Goal: Task Accomplishment & Management: Manage account settings

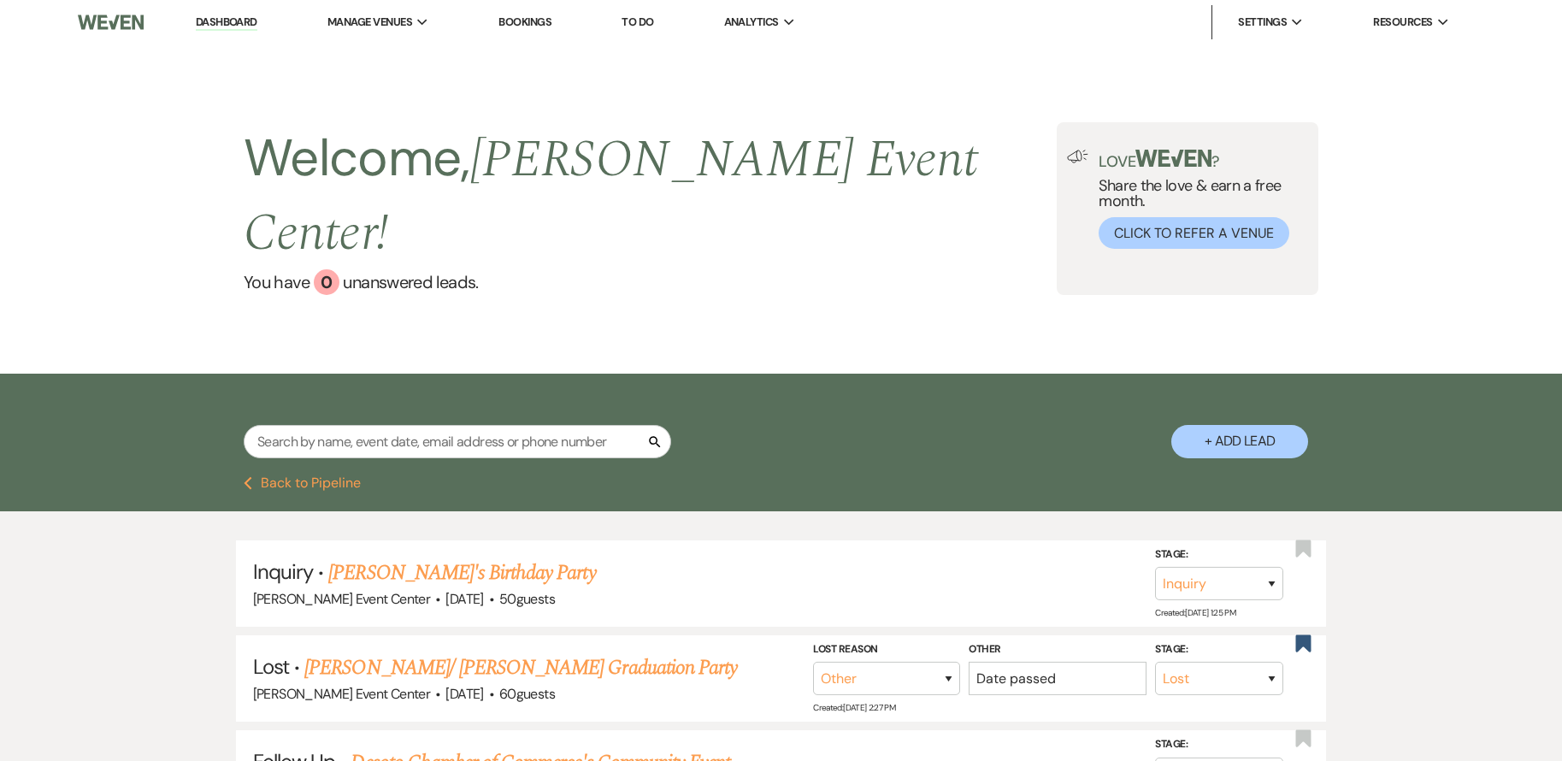
select select "8"
select select "1"
select select "9"
select select "8"
select select "1"
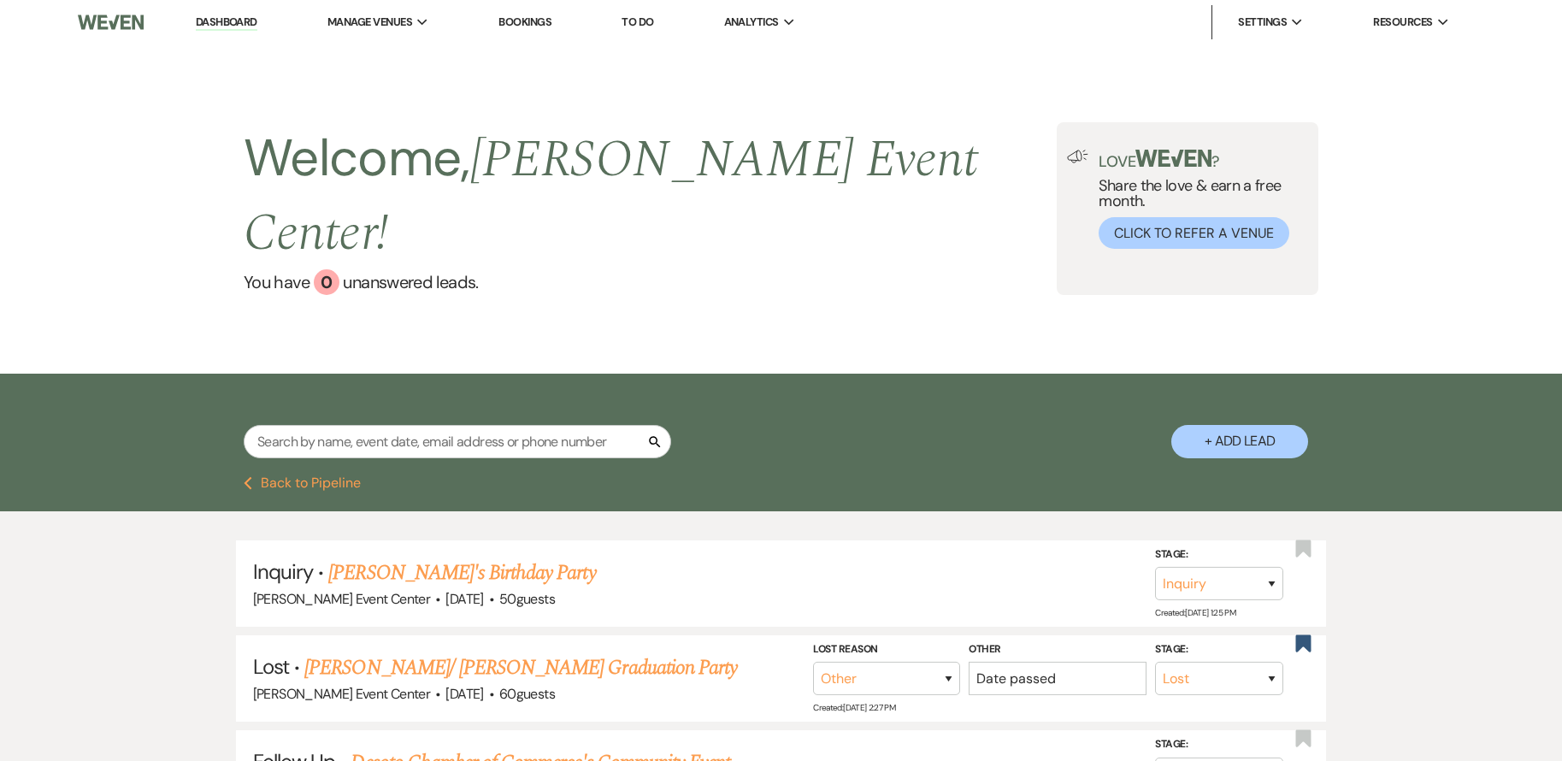
select select "8"
select select "10"
